Goal: Information Seeking & Learning: Learn about a topic

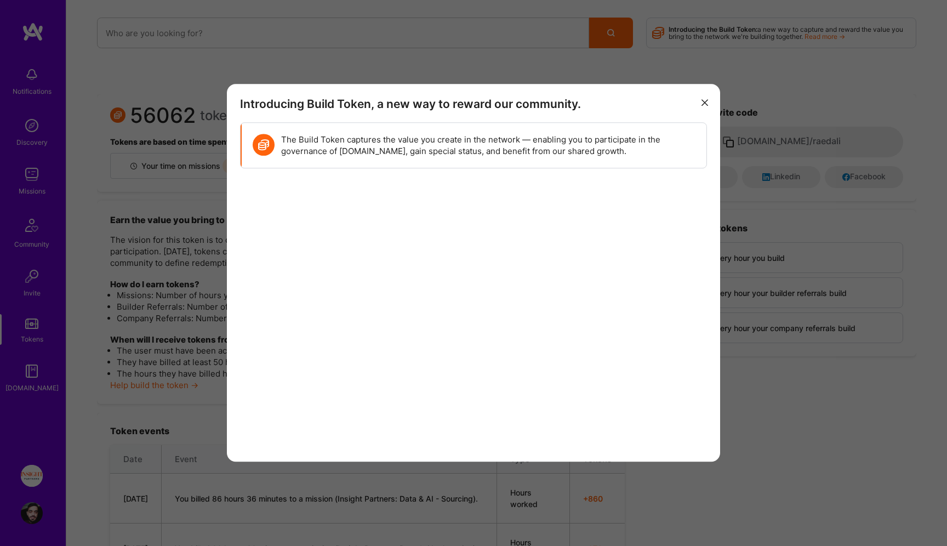
click at [594, 100] on h3 "Introducing Build Token, a new way to reward our community." at bounding box center [473, 104] width 467 height 14
click at [710, 101] on button "modal" at bounding box center [704, 102] width 13 height 18
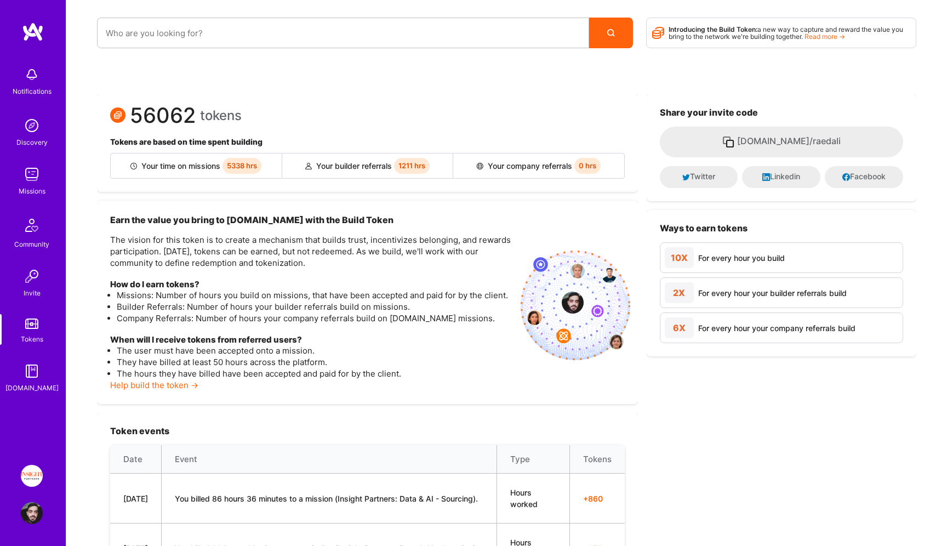
click at [836, 32] on link "Read more →" at bounding box center [824, 36] width 41 height 8
click at [159, 110] on span "56062" at bounding box center [163, 116] width 66 height 12
click at [132, 113] on span "56062" at bounding box center [163, 116] width 66 height 12
click at [131, 113] on span "56062" at bounding box center [163, 116] width 66 height 12
